Goal: Transaction & Acquisition: Purchase product/service

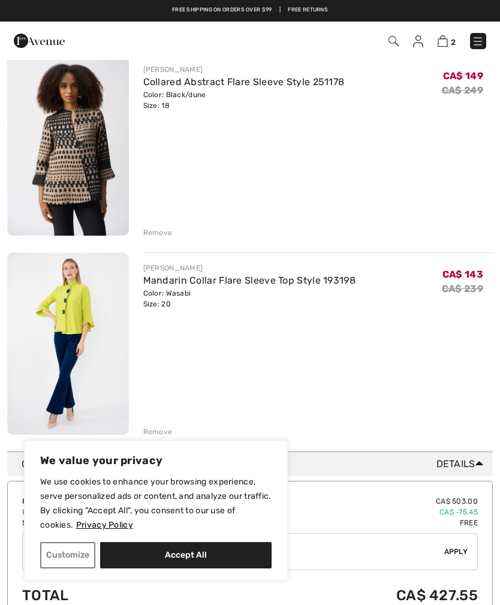
scroll to position [97, 0]
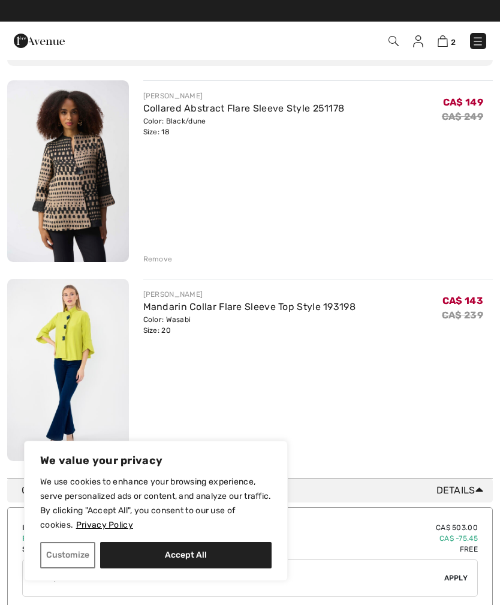
click at [157, 113] on link "Collared Abstract Flare Sleeve Style 251178" at bounding box center [243, 107] width 201 height 11
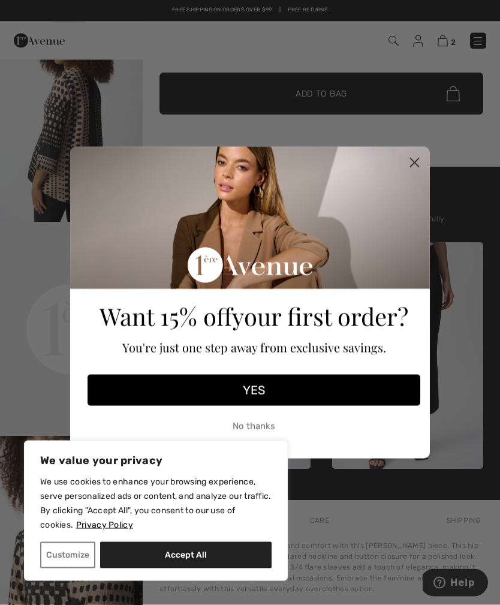
scroll to position [265, 0]
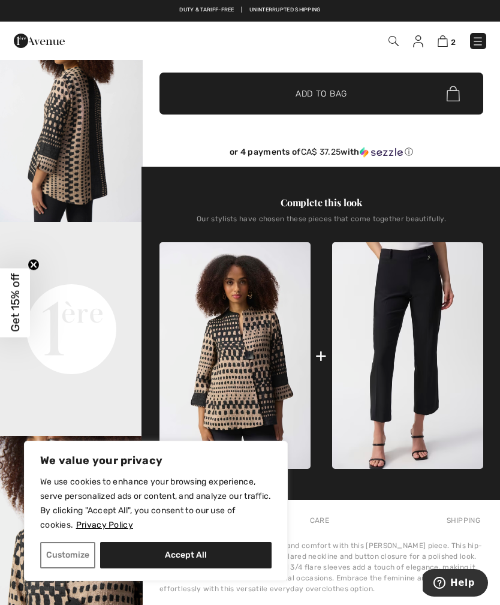
click at [232, 568] on button "Accept All" at bounding box center [185, 555] width 171 height 26
checkbox input "true"
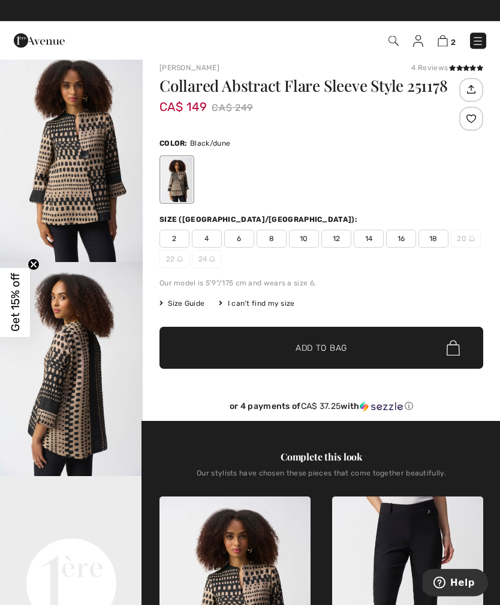
scroll to position [0, 0]
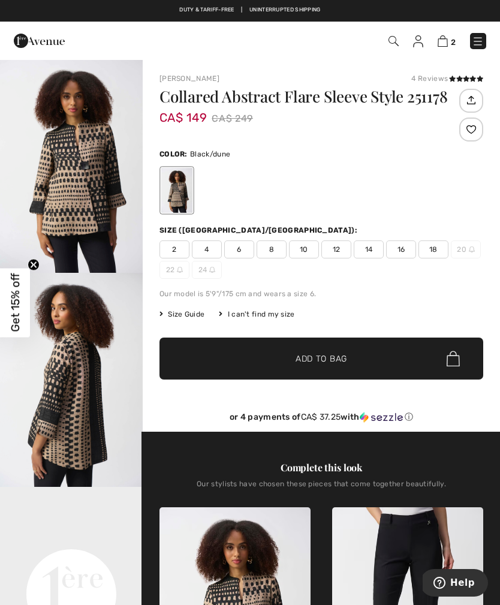
click at [64, 383] on img "2 / 7" at bounding box center [71, 380] width 143 height 214
